Goal: Navigation & Orientation: Go to known website

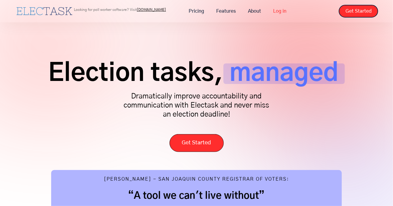
click at [274, 9] on link "Log in" at bounding box center [279, 11] width 25 height 13
click at [332, 143] on div "Election tasks, managed Dramatically improve accountability and communication w…" at bounding box center [196, 105] width 363 height 95
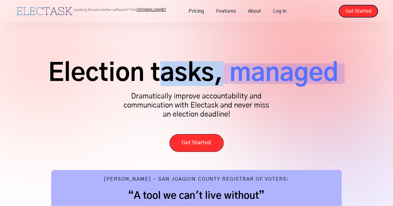
drag, startPoint x: 162, startPoint y: 86, endPoint x: 165, endPoint y: 104, distance: 18.0
click at [163, 87] on div "Election tasks, managed Dramatically improve accountability and communication w…" at bounding box center [196, 105] width 363 height 95
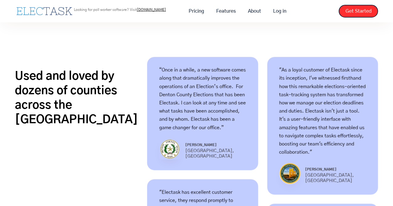
scroll to position [352, 0]
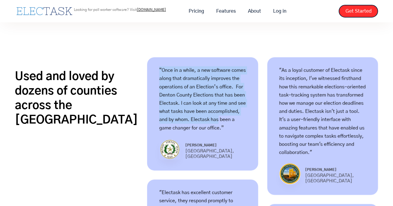
drag, startPoint x: 150, startPoint y: 71, endPoint x: 207, endPoint y: 130, distance: 82.2
click at [201, 123] on div "“Once in a while, a new software comes along that dramatically improves the ope…" at bounding box center [202, 115] width 111 height 114
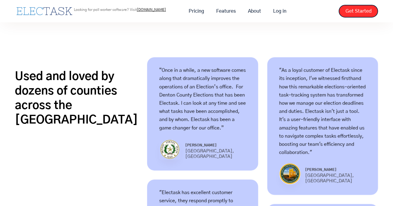
click at [213, 137] on div "“Once in a while, a new software comes along that dramatically improves the ope…" at bounding box center [202, 115] width 111 height 114
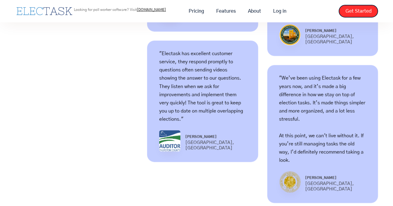
scroll to position [493, 0]
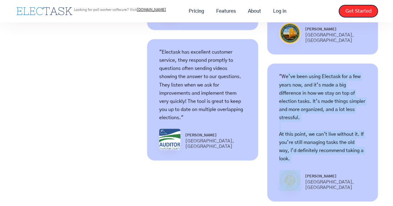
drag, startPoint x: 281, startPoint y: 66, endPoint x: 320, endPoint y: 139, distance: 82.8
click at [320, 139] on div ""We’ve been using Electask for a few years now, and it’s made a big difference …" at bounding box center [322, 133] width 111 height 138
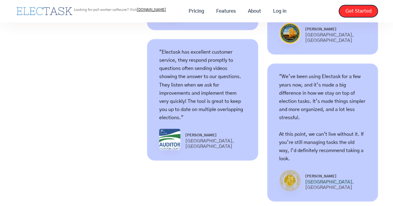
drag, startPoint x: 344, startPoint y: 162, endPoint x: 301, endPoint y: 161, distance: 43.3
click at [301, 170] on div "[PERSON_NAME] [GEOGRAPHIC_DATA], [GEOGRAPHIC_DATA]" at bounding box center [322, 180] width 87 height 21
click at [255, 128] on div "Used and loved by dozens of counties across the [GEOGRAPHIC_DATA] “Once in a wh…" at bounding box center [196, 58] width 363 height 285
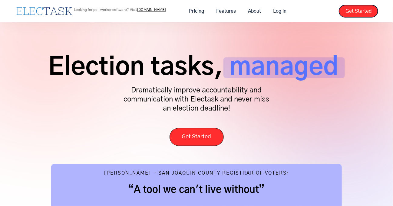
scroll to position [0, 0]
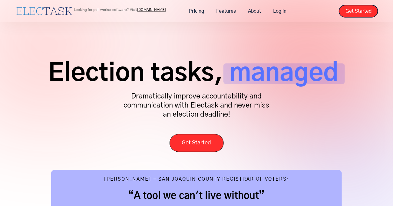
click at [306, 116] on div "Election tasks, managed Dramatically improve accountability and communication w…" at bounding box center [196, 105] width 363 height 95
click at [288, 11] on link "Log in" at bounding box center [279, 11] width 25 height 13
